Goal: Find specific page/section: Find specific page/section

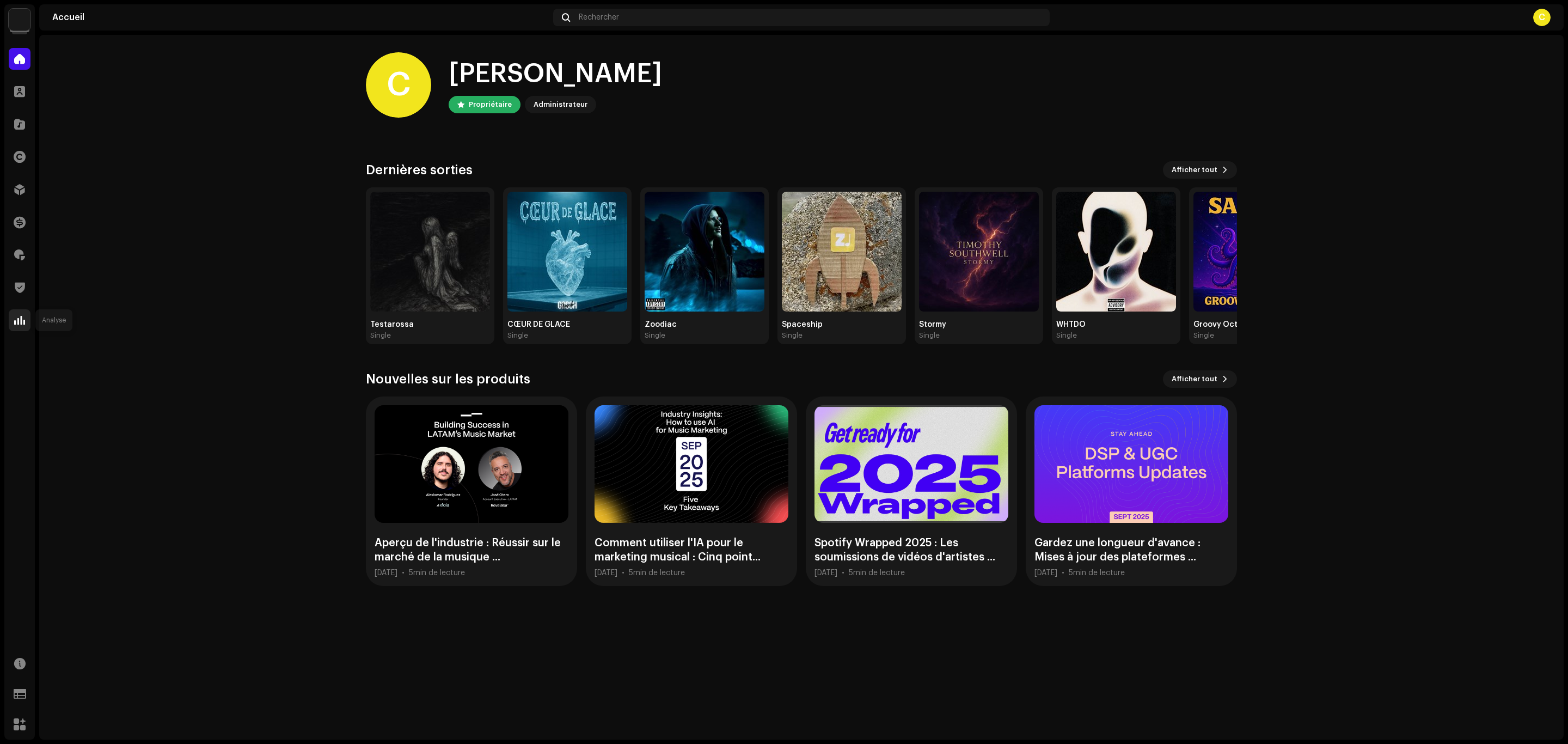
click at [20, 313] on div at bounding box center [19, 320] width 22 height 22
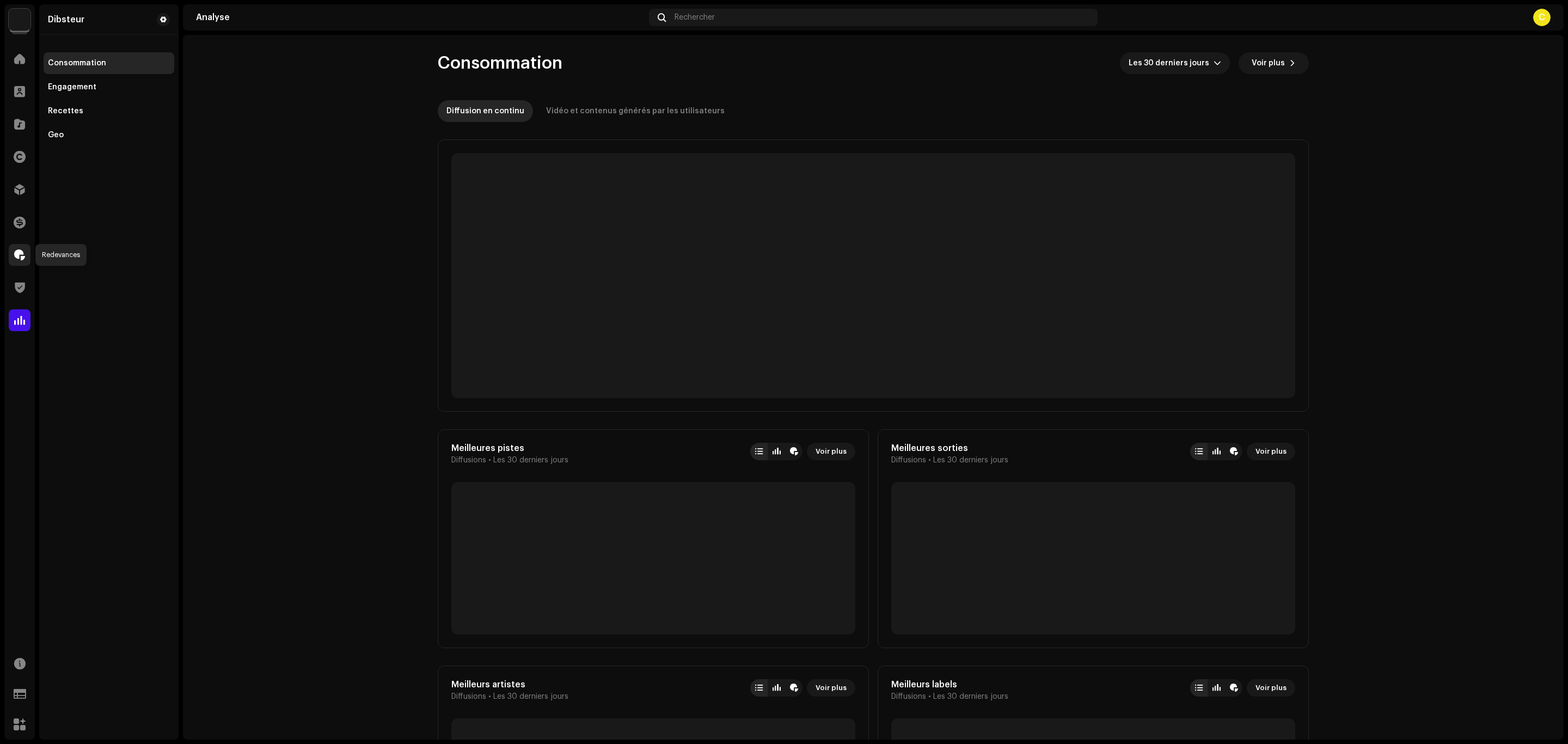
click at [15, 261] on div at bounding box center [19, 254] width 22 height 22
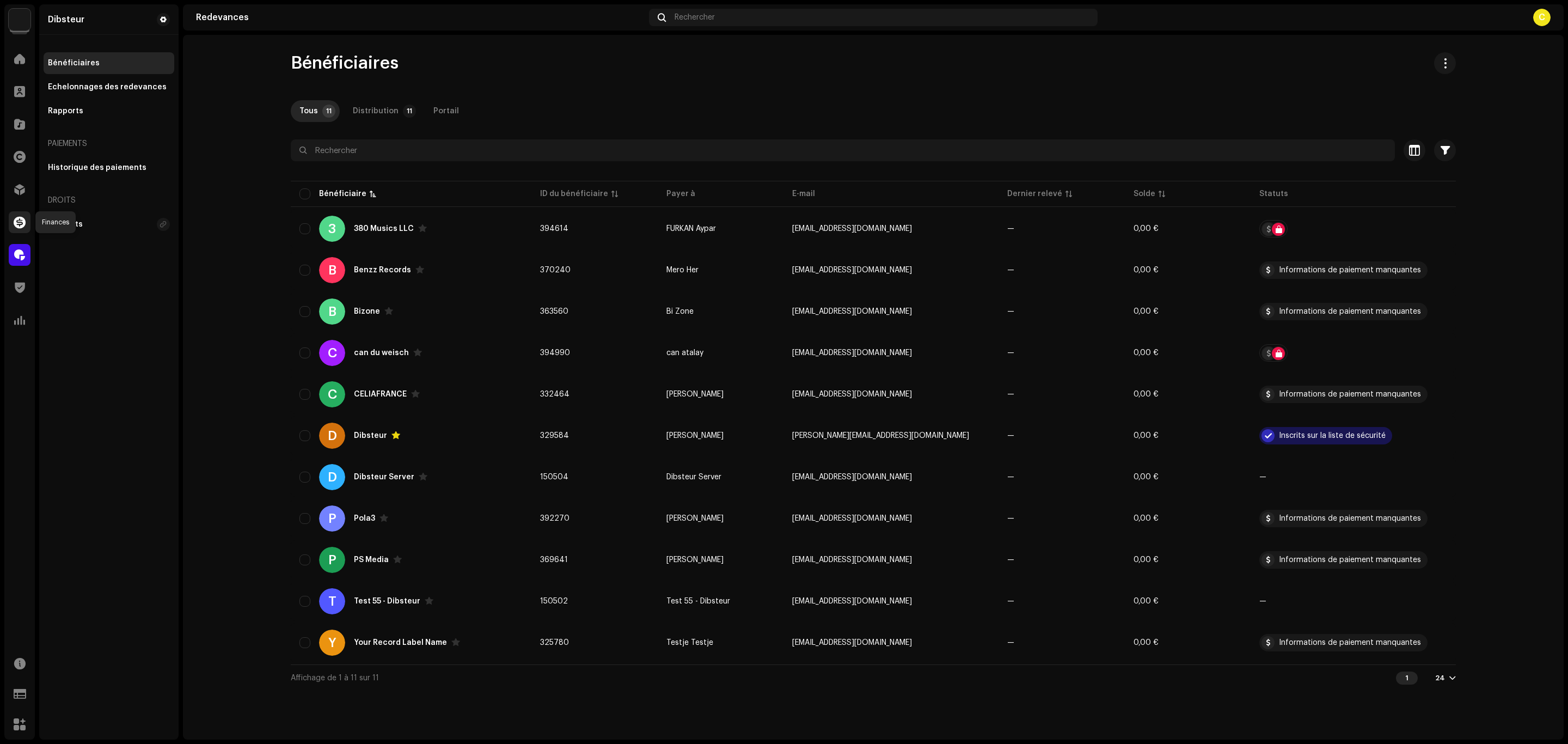
click at [20, 226] on span at bounding box center [19, 222] width 12 height 8
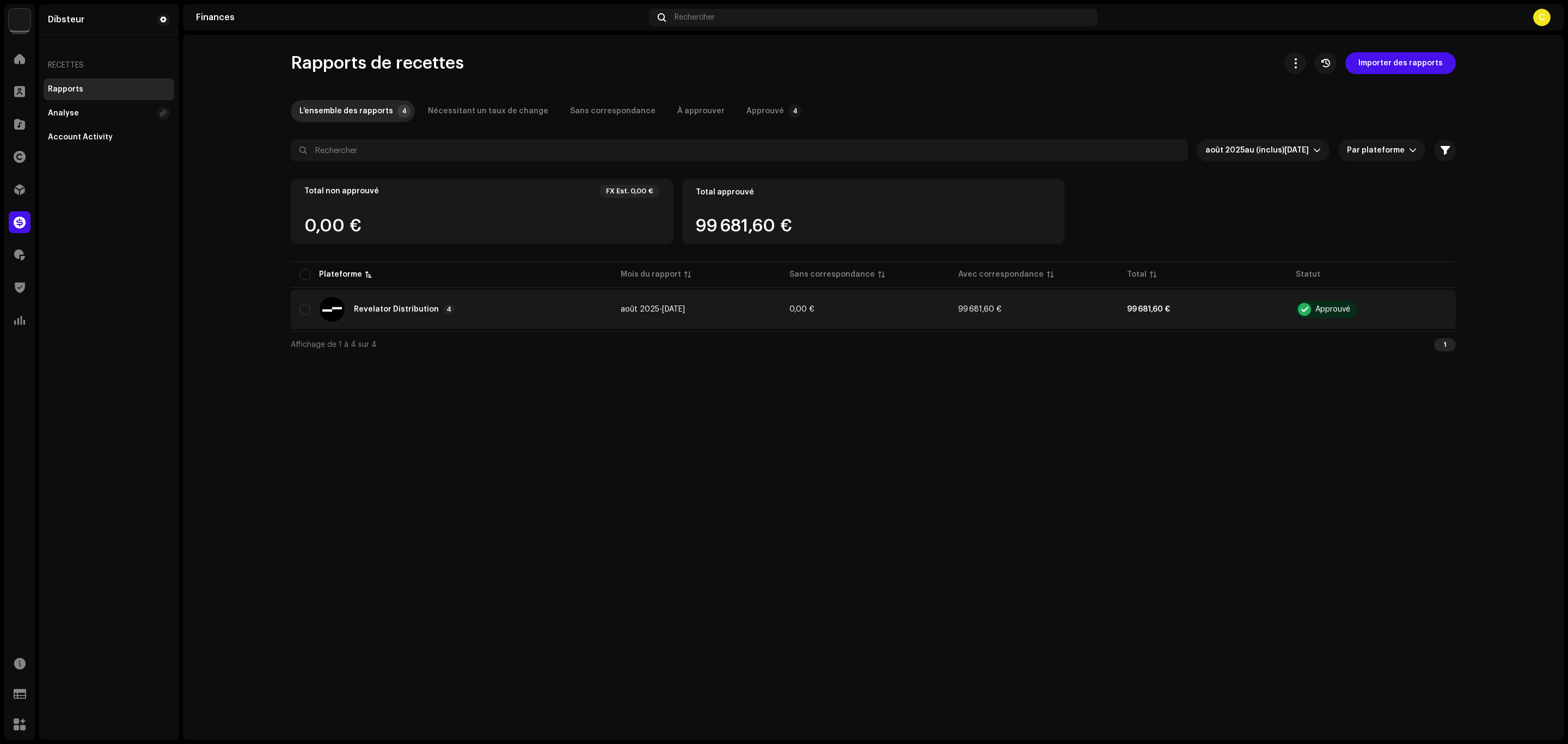
click at [463, 317] on div "Revelator Distribution 4" at bounding box center [451, 309] width 304 height 26
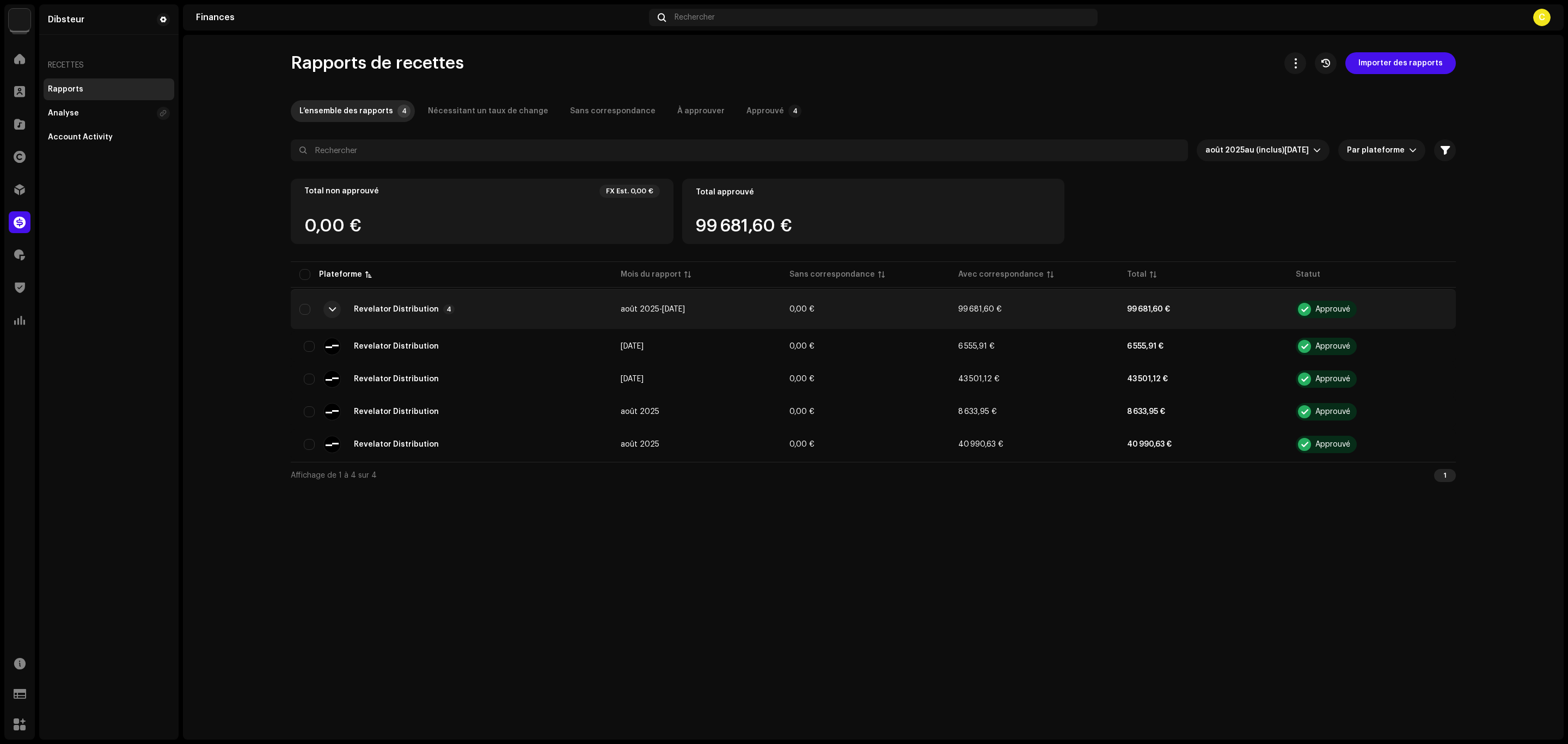
drag, startPoint x: 480, startPoint y: 0, endPoint x: 286, endPoint y: 25, distance: 195.6
click at [286, 25] on div "Finances Rechercher C" at bounding box center [873, 17] width 1381 height 26
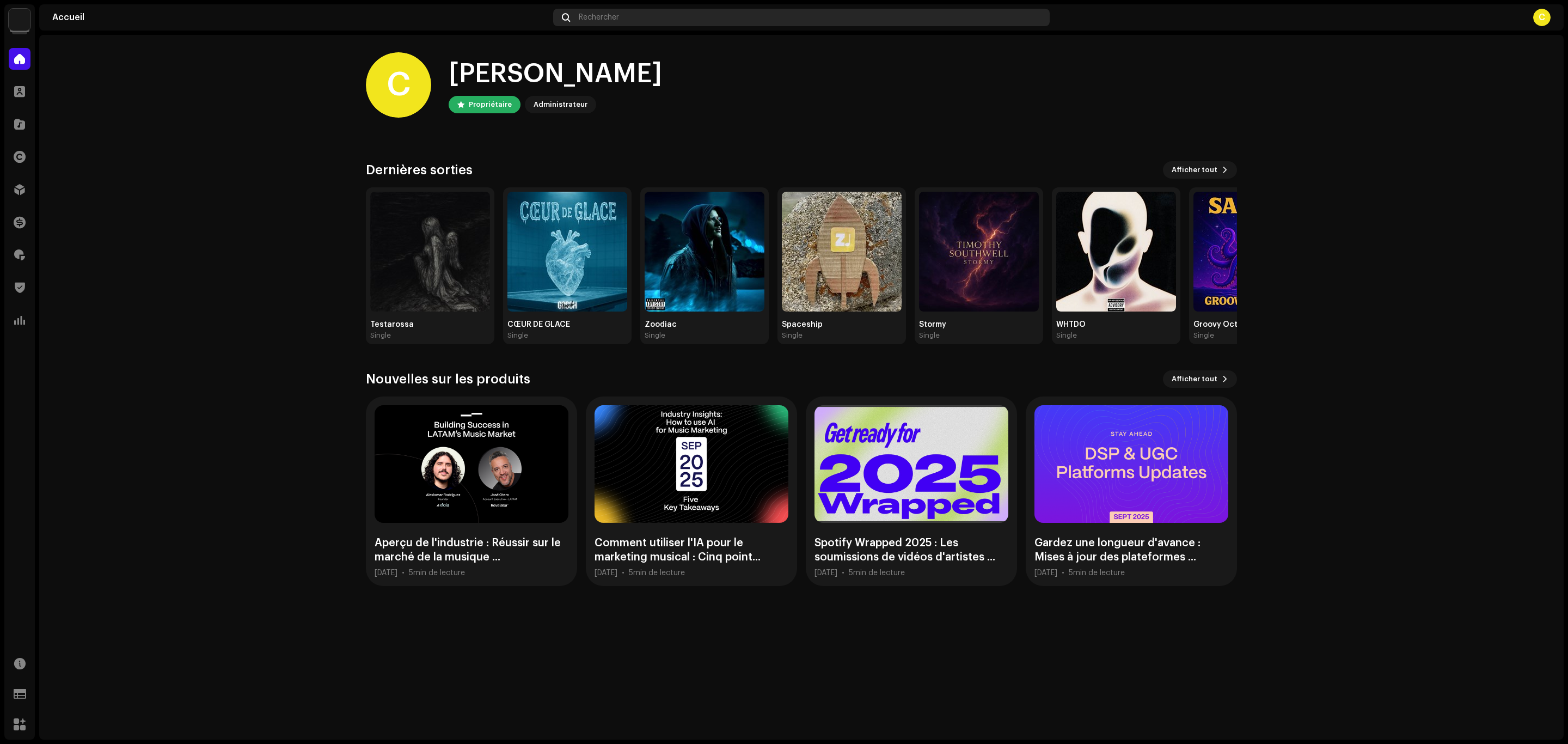
click at [686, 13] on div "Rechercher" at bounding box center [801, 17] width 496 height 18
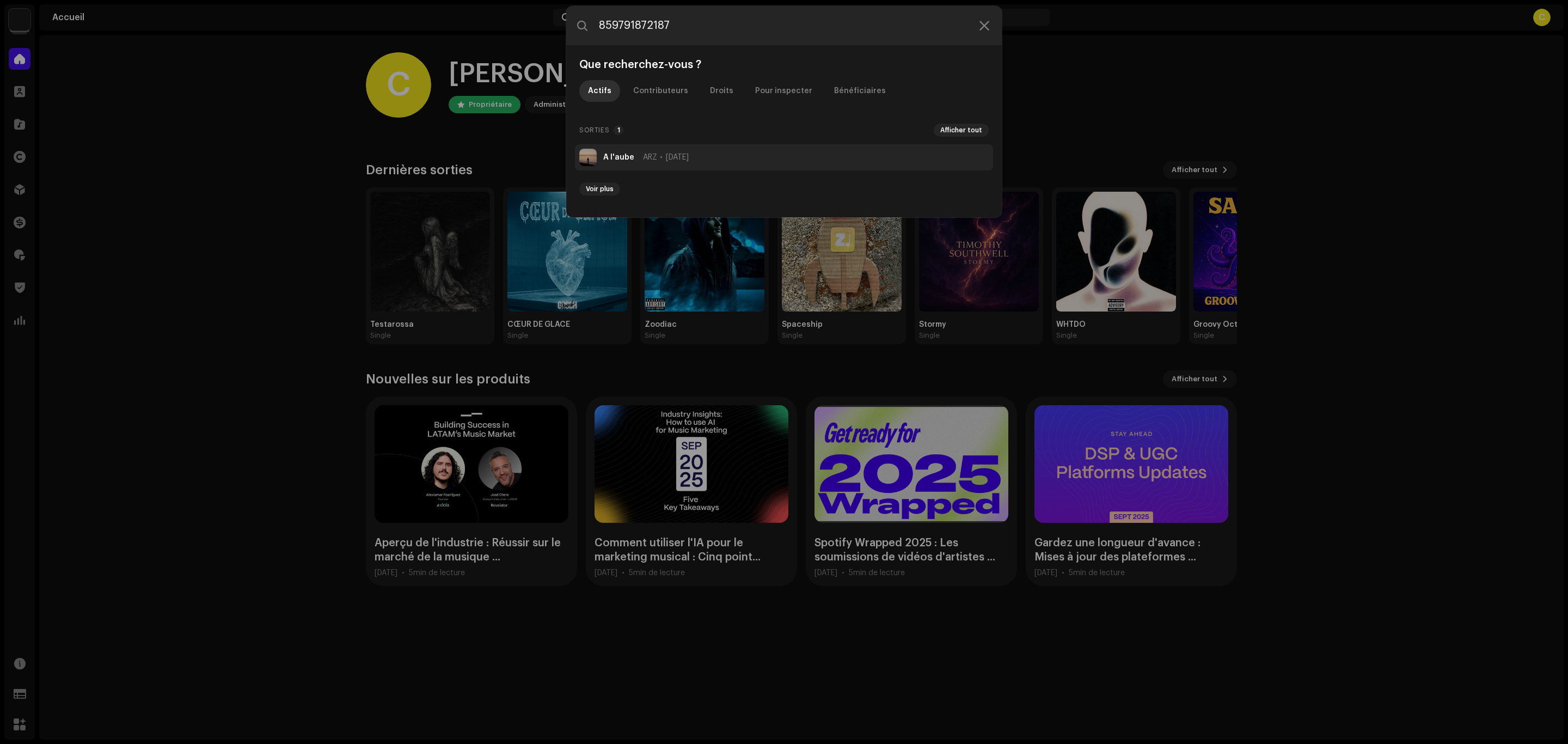
type input "859791872187"
click at [667, 155] on span "[DATE]" at bounding box center [677, 157] width 23 height 8
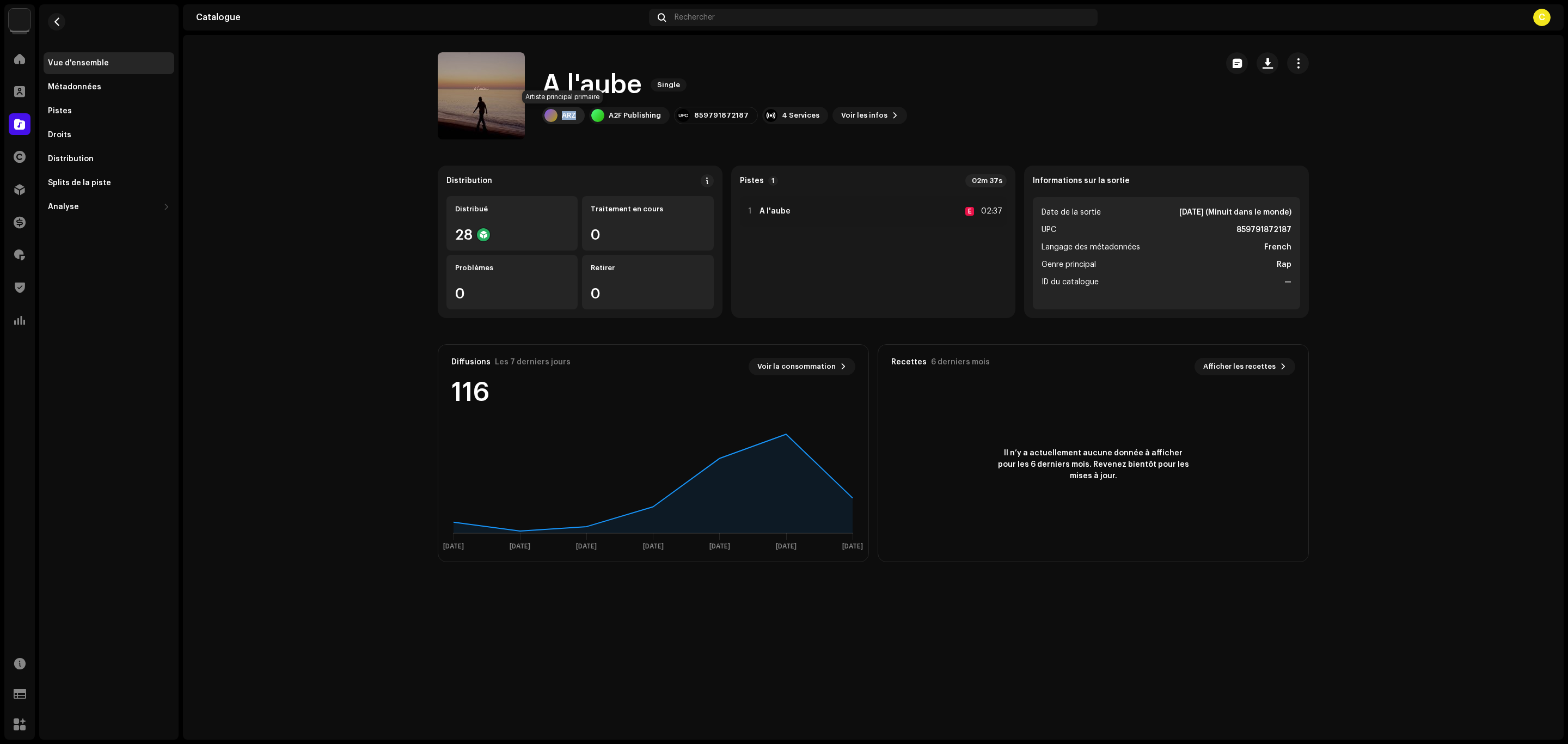
copy div "ARZ"
drag, startPoint x: 577, startPoint y: 113, endPoint x: 562, endPoint y: 115, distance: 15.1
click at [562, 115] on div "ARZ" at bounding box center [563, 115] width 42 height 18
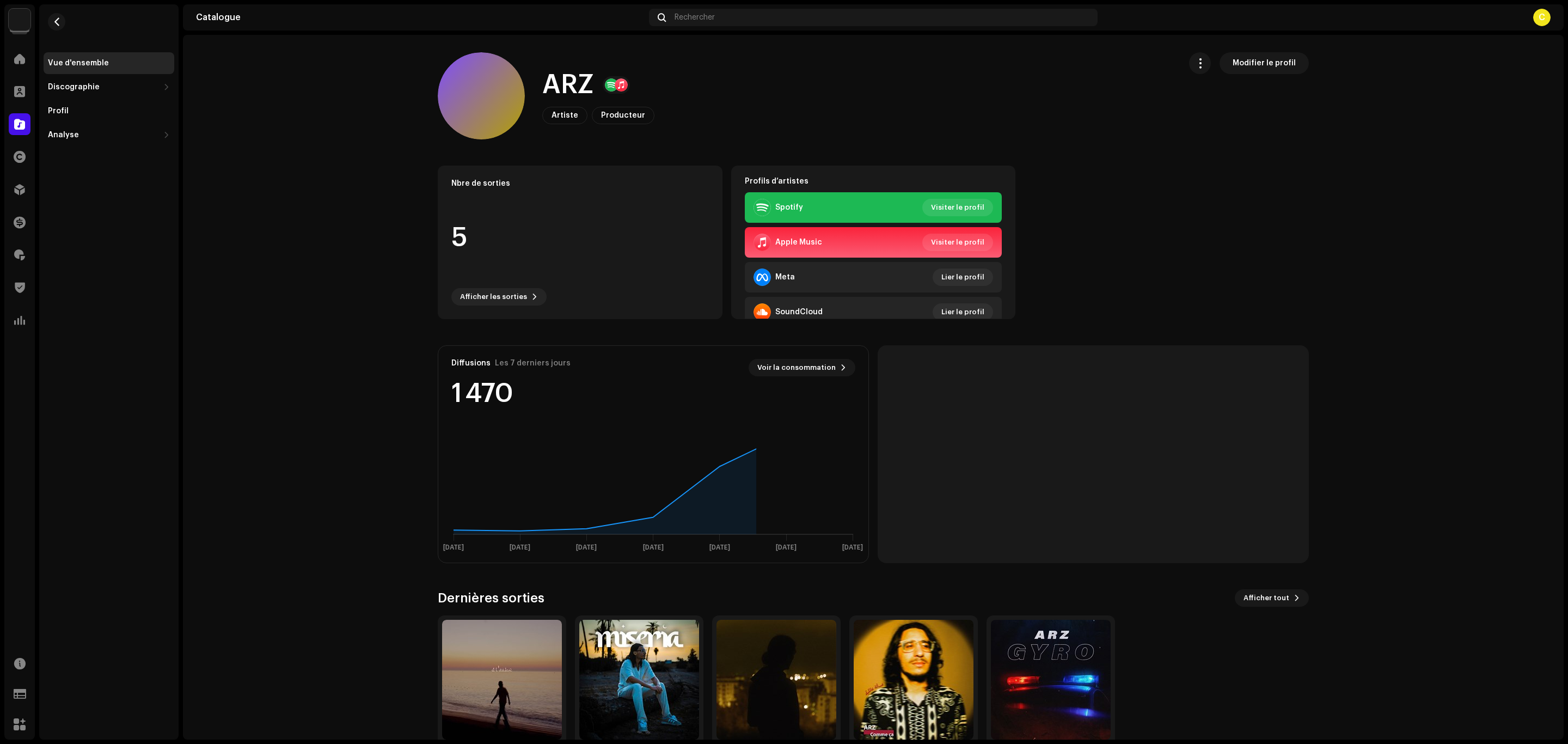
click at [311, 129] on re-o-artist-hero "ARZ Modifier le profil ARZ Artiste Producteur Modifier le profil Modifier le pr…" at bounding box center [873, 96] width 1381 height 87
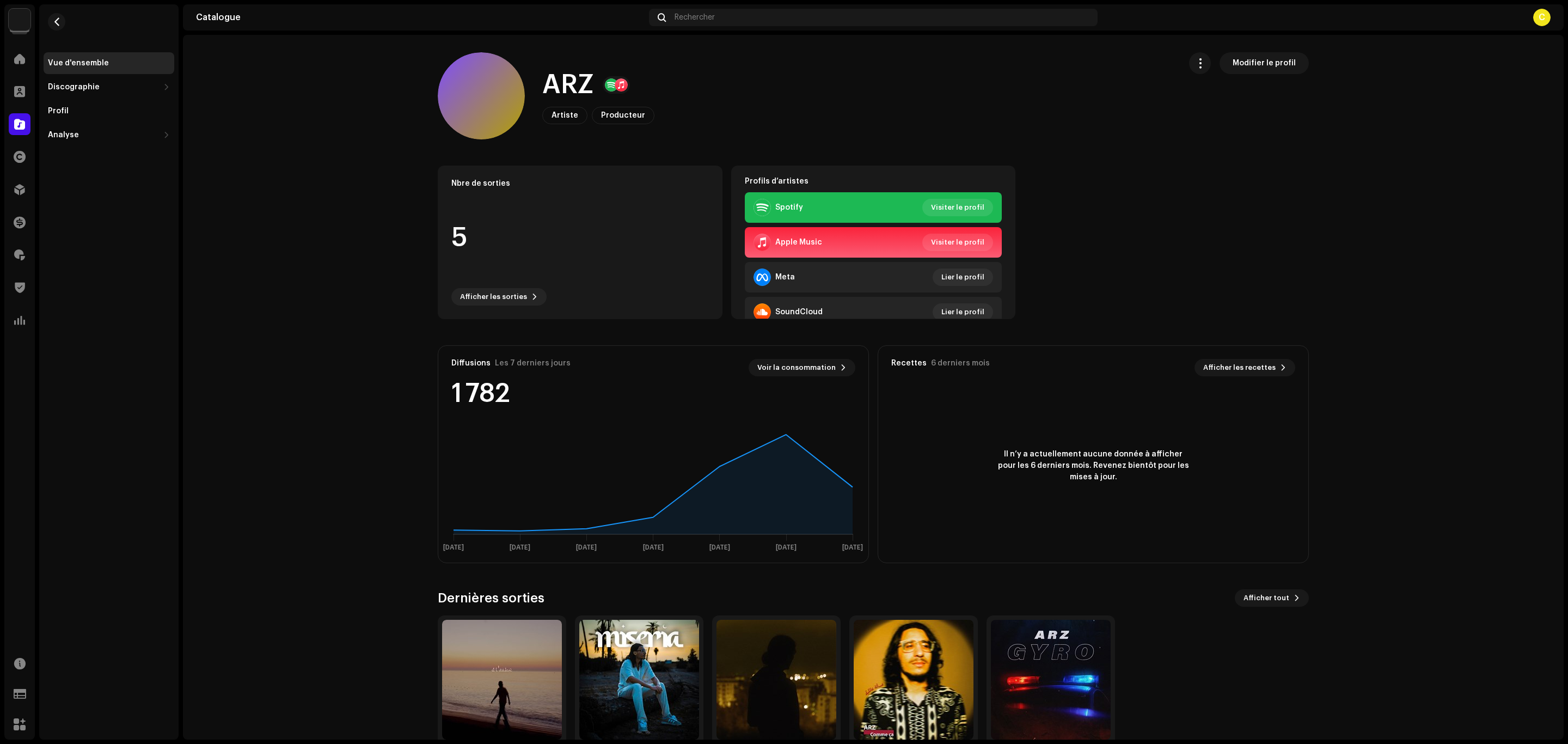
click at [258, 337] on catalog-artists-details-overview "ARZ Modifier le profil ARZ Artiste Producteur Modifier le profil Modifier le pr…" at bounding box center [873, 412] width 1381 height 755
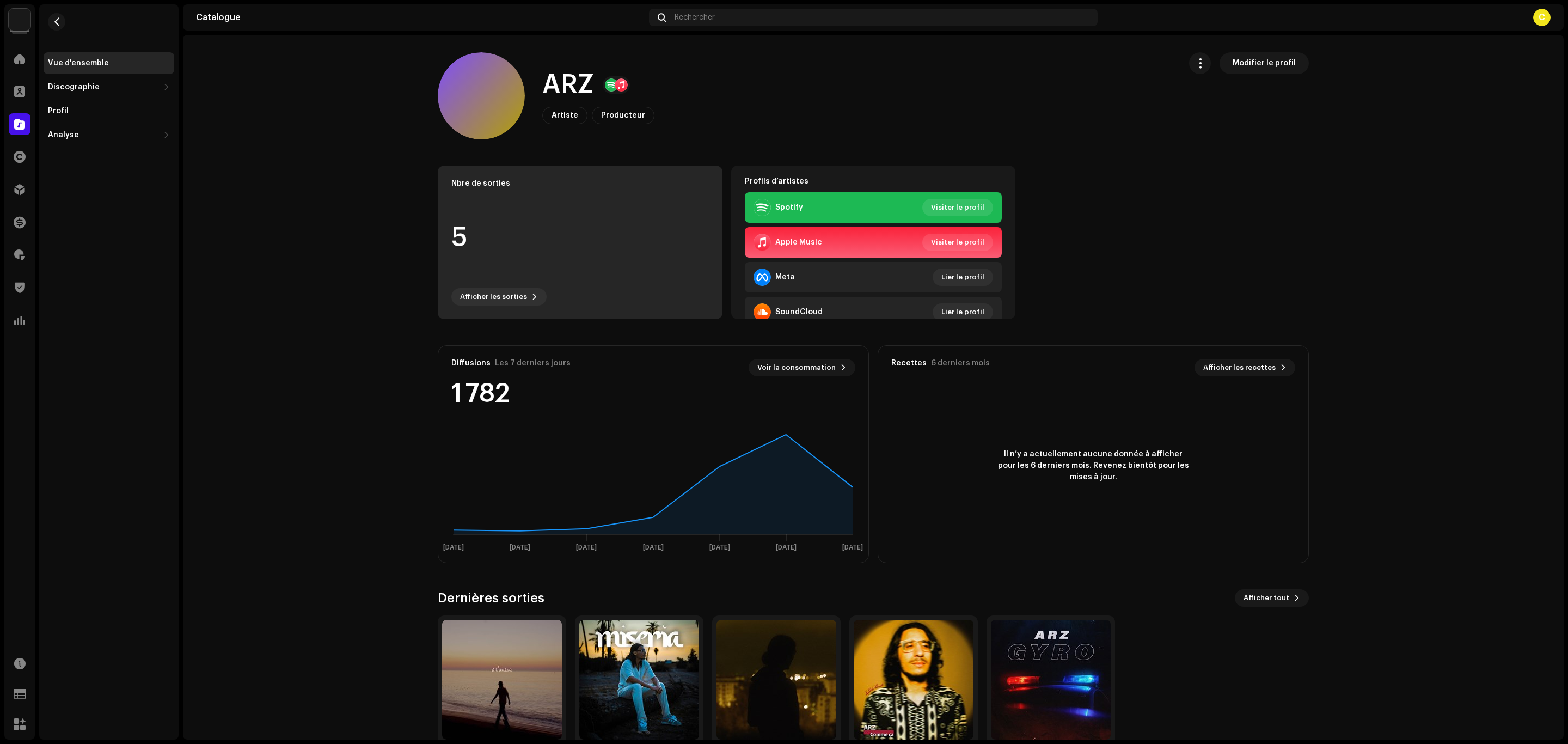
click at [595, 235] on div "5" at bounding box center [580, 238] width 258 height 83
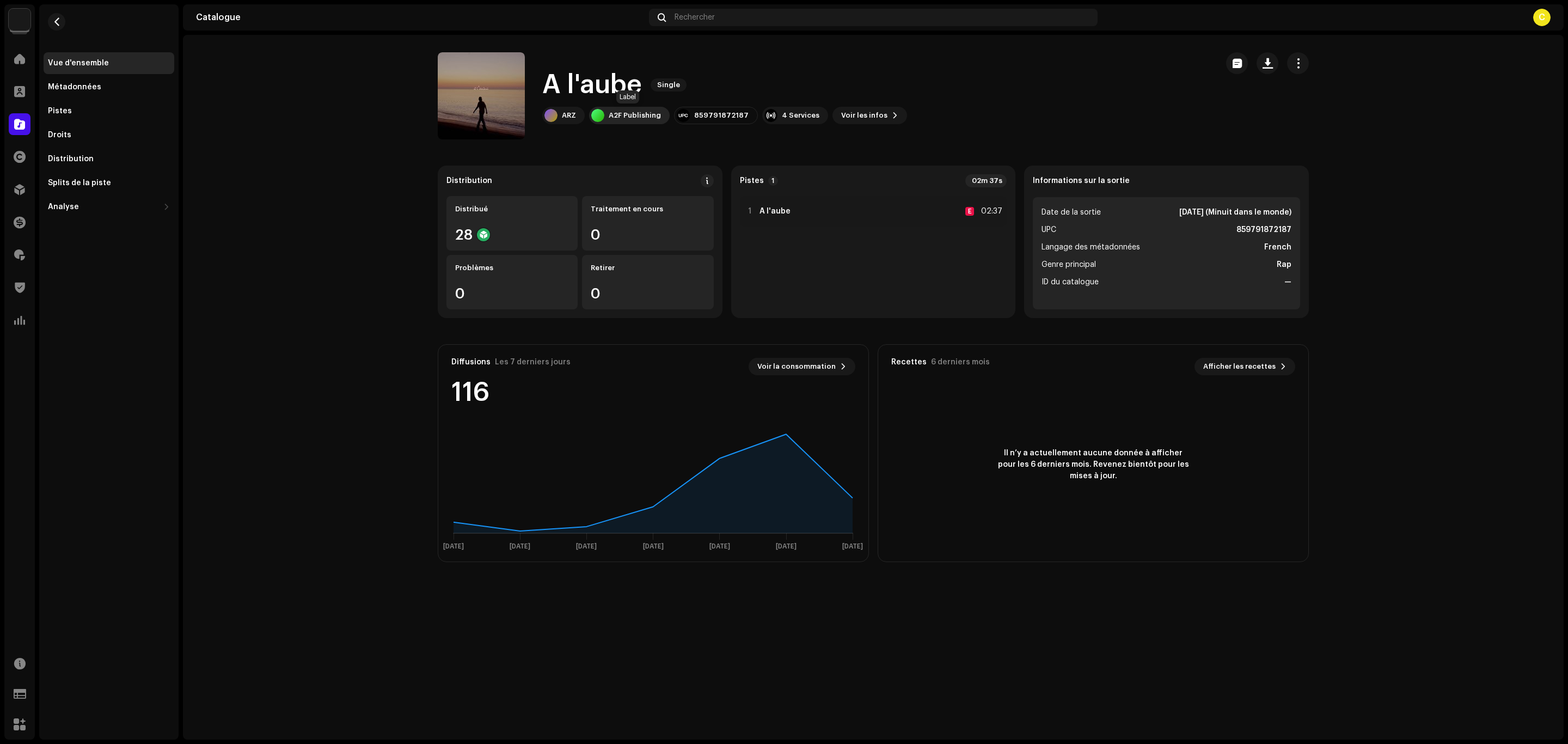
copy div "A2F Publishing"
drag, startPoint x: 664, startPoint y: 108, endPoint x: 607, endPoint y: 120, distance: 58.2
click at [607, 120] on div "ARZ A2F Publishing 859791872187 4 Services Voir les infos" at bounding box center [724, 115] width 364 height 18
click at [110, 72] on div "Vue d'ensemble" at bounding box center [109, 63] width 131 height 22
click at [108, 81] on div "Métadonnées" at bounding box center [109, 87] width 131 height 22
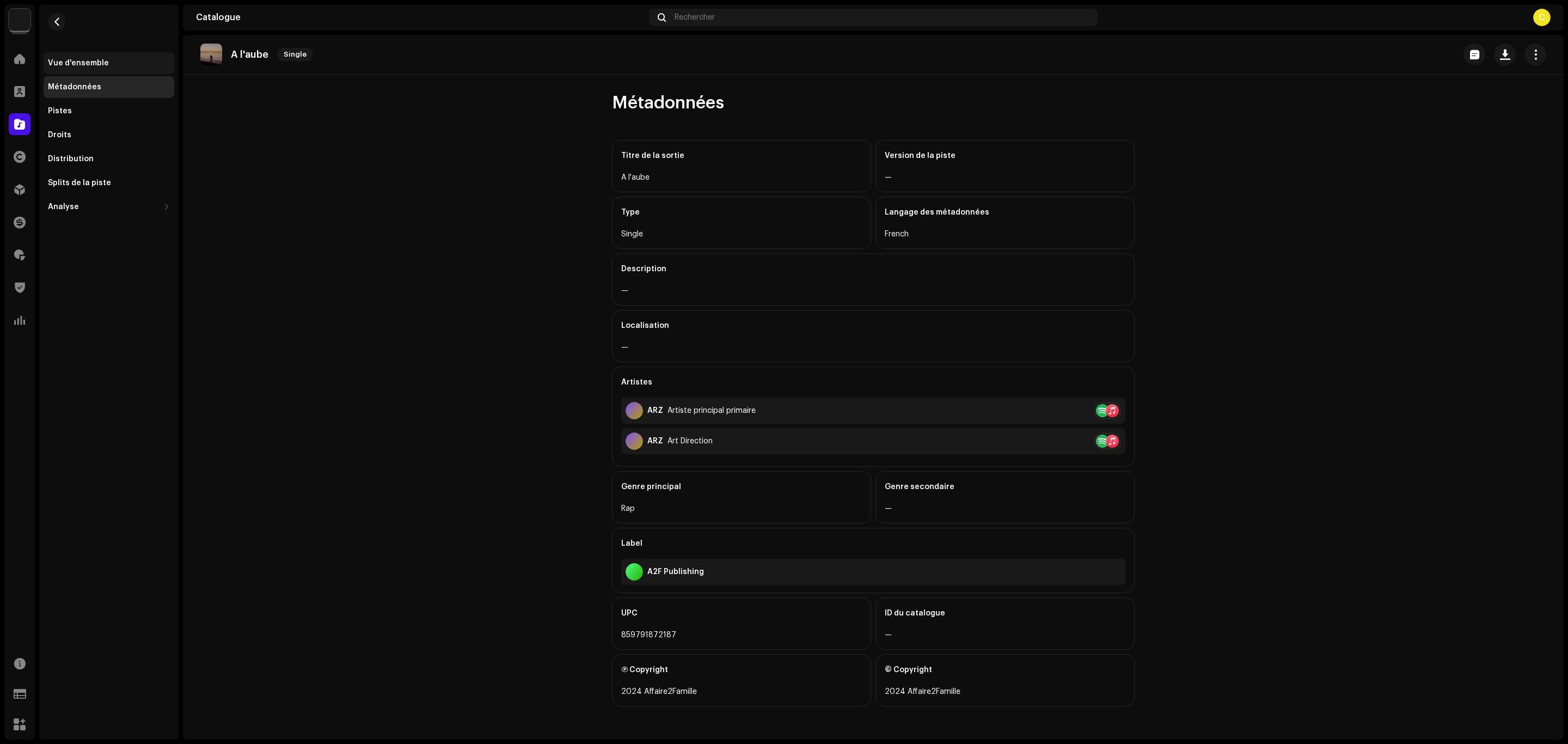
click at [131, 60] on div "Vue d'ensemble" at bounding box center [109, 63] width 122 height 8
